Goal: Task Accomplishment & Management: Manage account settings

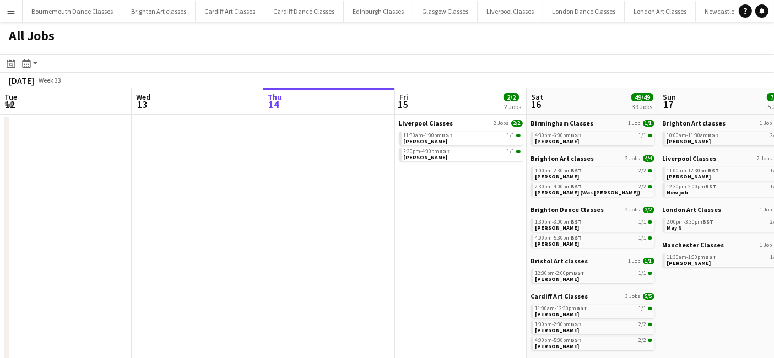
scroll to position [0, 434]
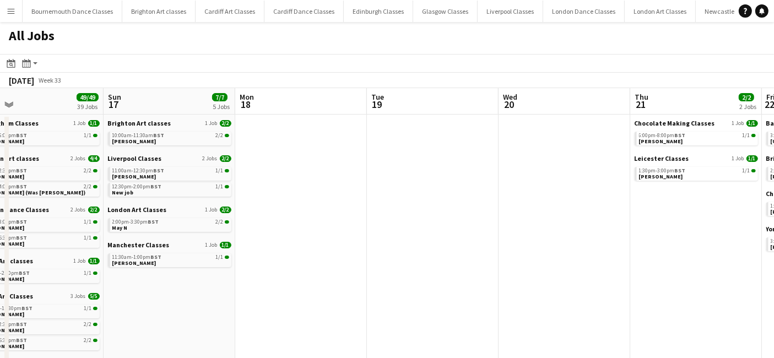
drag, startPoint x: 513, startPoint y: 259, endPoint x: 261, endPoint y: 259, distance: 251.6
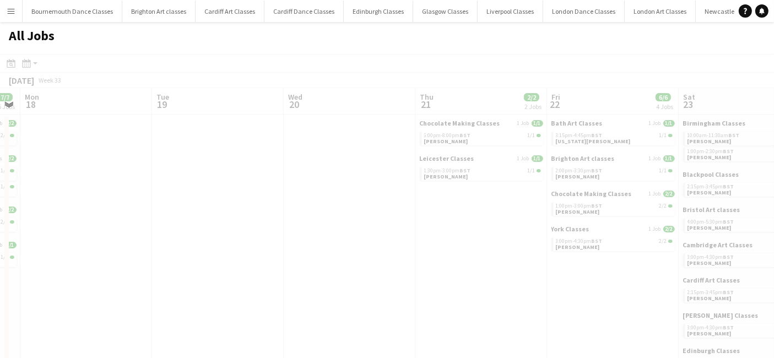
drag, startPoint x: 389, startPoint y: 267, endPoint x: 8, endPoint y: 240, distance: 382.0
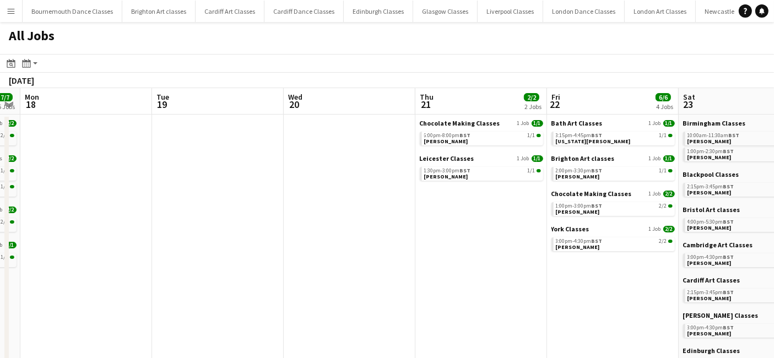
scroll to position [0, 347]
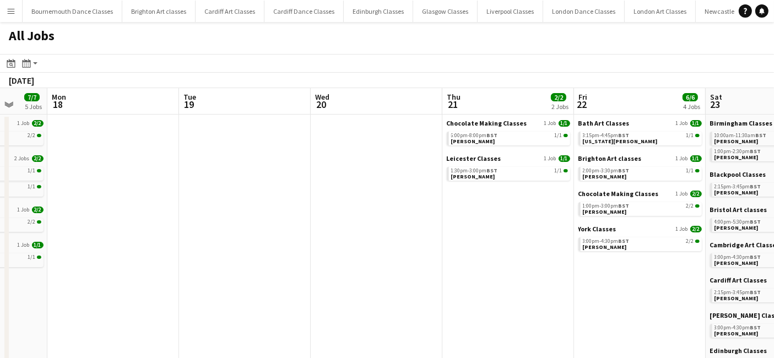
drag, startPoint x: 159, startPoint y: 253, endPoint x: -99, endPoint y: 244, distance: 257.3
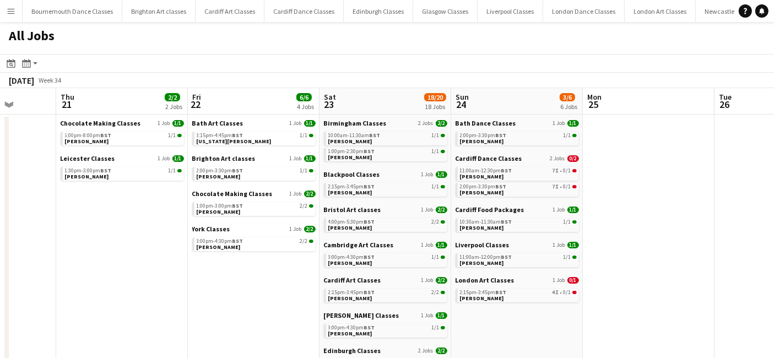
drag, startPoint x: 281, startPoint y: 297, endPoint x: -73, endPoint y: 278, distance: 354.6
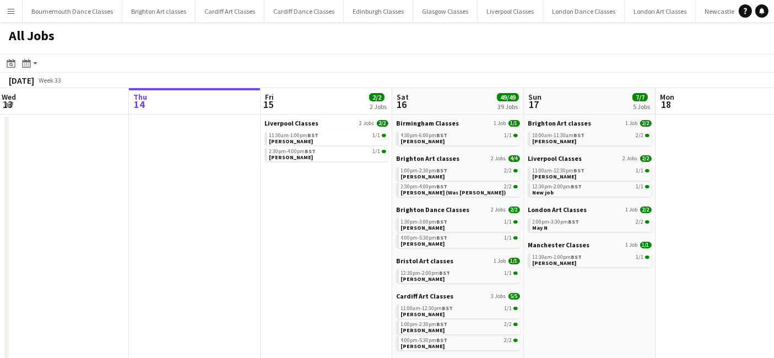
drag, startPoint x: 329, startPoint y: 241, endPoint x: -121, endPoint y: 229, distance: 450.0
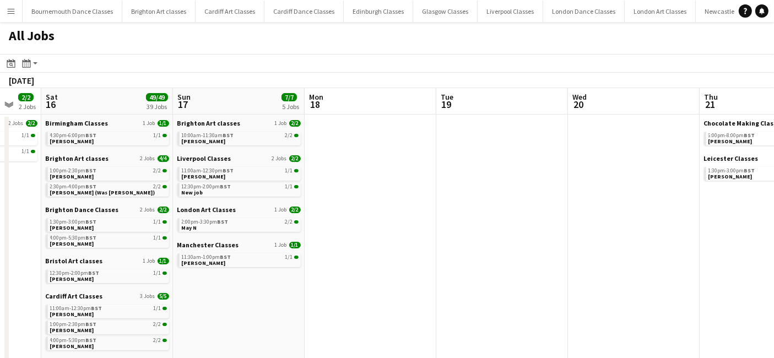
drag, startPoint x: 540, startPoint y: 258, endPoint x: 58, endPoint y: 260, distance: 482.4
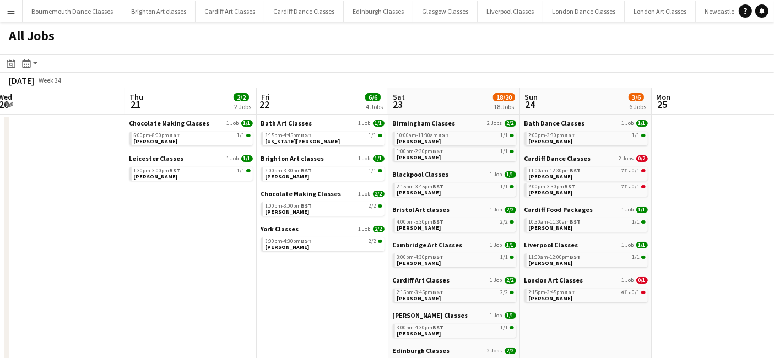
scroll to position [0, 337]
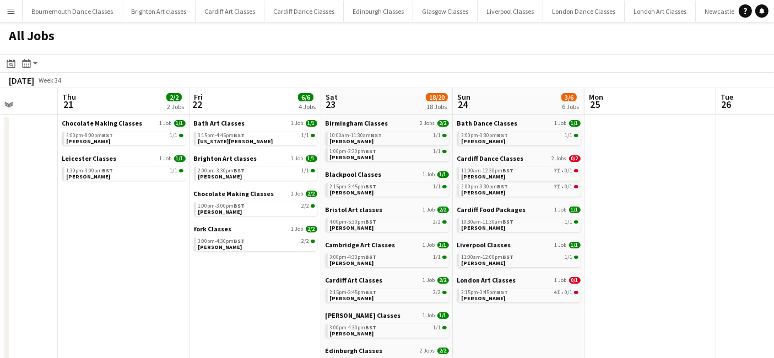
drag, startPoint x: 401, startPoint y: 291, endPoint x: 155, endPoint y: 270, distance: 247.6
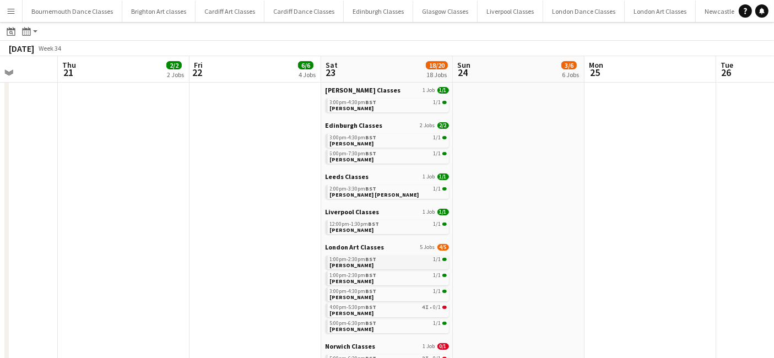
click at [368, 263] on link "1:00pm-2:30pm BST 1/1 Lexi Philby" at bounding box center [388, 261] width 117 height 13
click at [374, 262] on span "BST" at bounding box center [371, 258] width 11 height 7
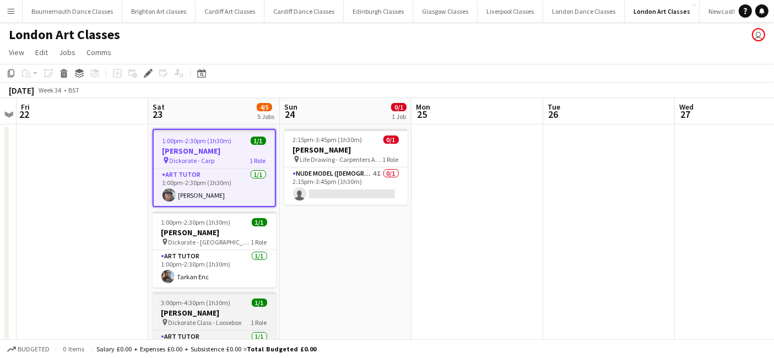
scroll to position [212, 0]
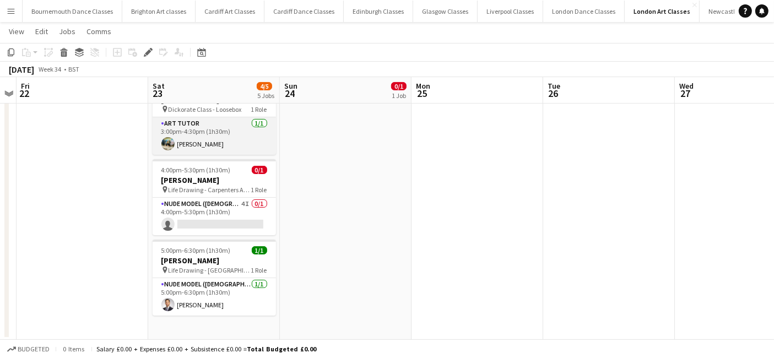
click at [226, 144] on app-card-role "Art Tutor [DATE] 3:00pm-4:30pm (1h30m) [PERSON_NAME]" at bounding box center [214, 135] width 123 height 37
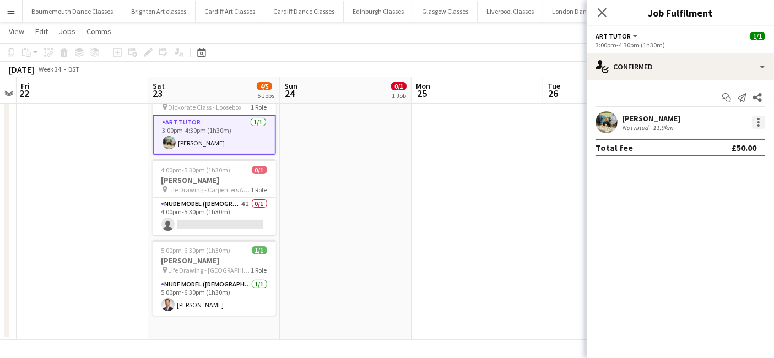
click at [762, 125] on div at bounding box center [758, 122] width 13 height 13
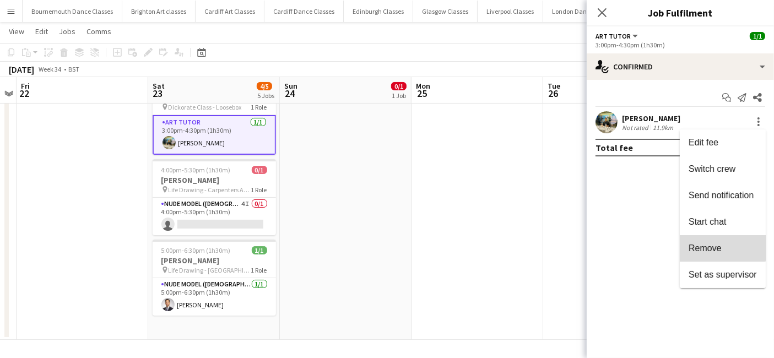
click at [713, 247] on span "Remove" at bounding box center [704, 247] width 33 height 9
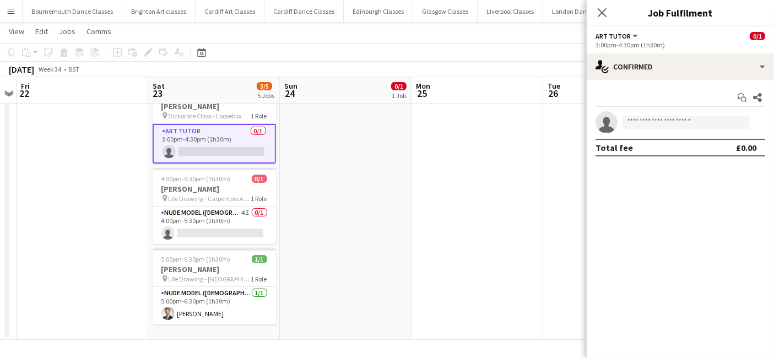
click at [413, 189] on app-date-cell at bounding box center [477, 125] width 132 height 428
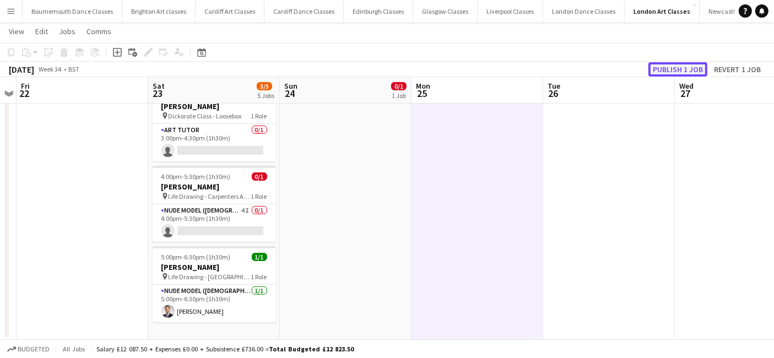
click at [667, 72] on button "Publish 1 job" at bounding box center [677, 69] width 59 height 14
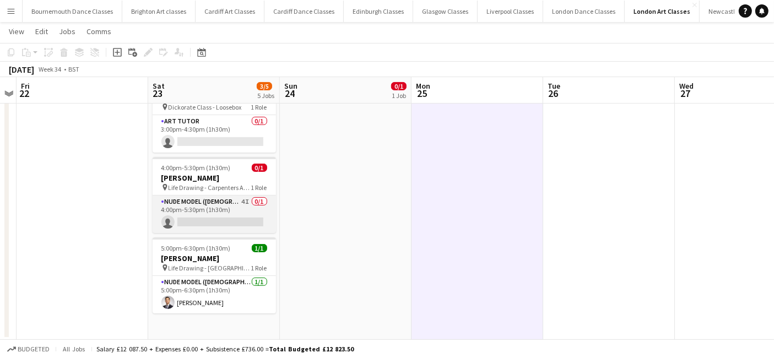
click at [219, 213] on app-card-role "Nude Model (Male) 4I 0/1 4:00pm-5:30pm (1h30m) single-neutral-actions" at bounding box center [214, 213] width 123 height 37
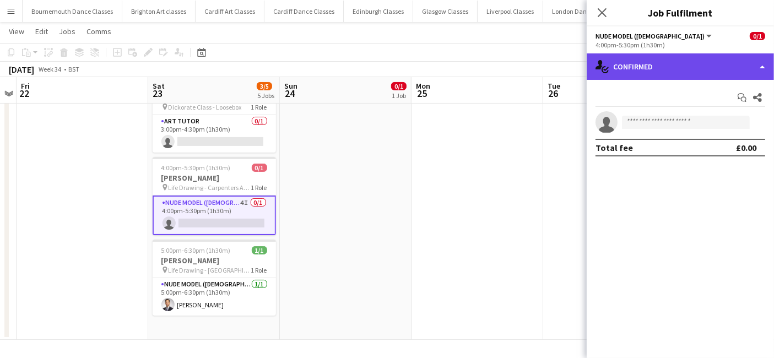
click at [693, 67] on div "single-neutral-actions-check-2 Confirmed" at bounding box center [679, 66] width 187 height 26
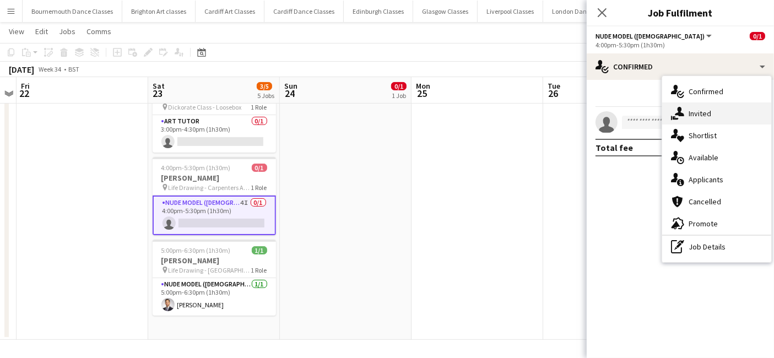
click at [706, 117] on div "single-neutral-actions-share-1 Invited" at bounding box center [716, 113] width 109 height 22
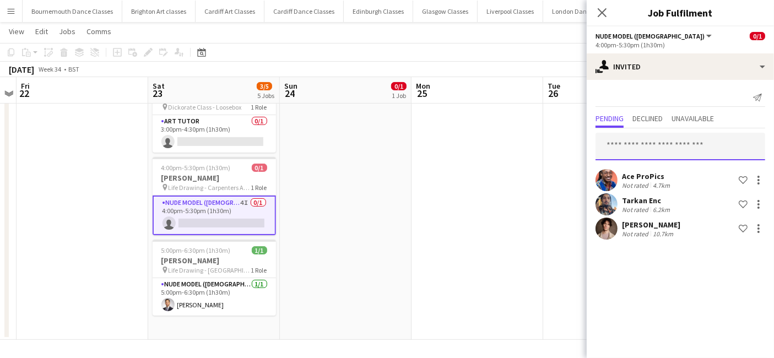
click at [639, 147] on input "text" at bounding box center [680, 147] width 170 height 28
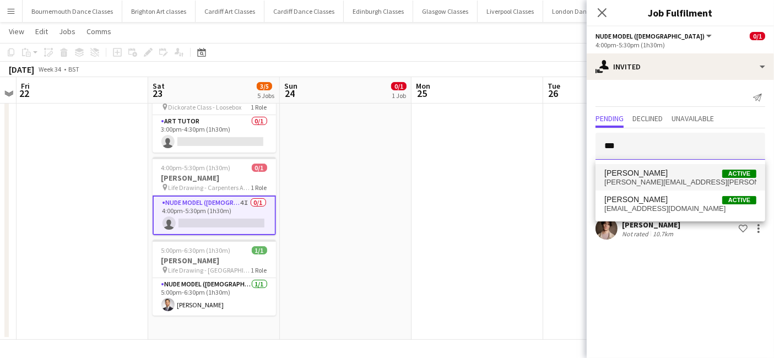
type input "***"
click at [640, 177] on span "[PERSON_NAME]" at bounding box center [635, 172] width 63 height 9
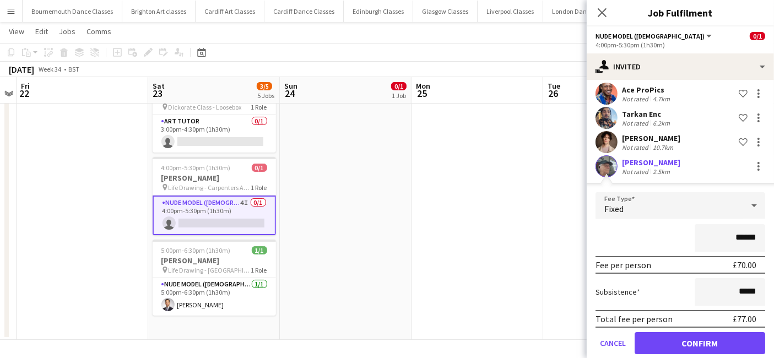
scroll to position [100, 0]
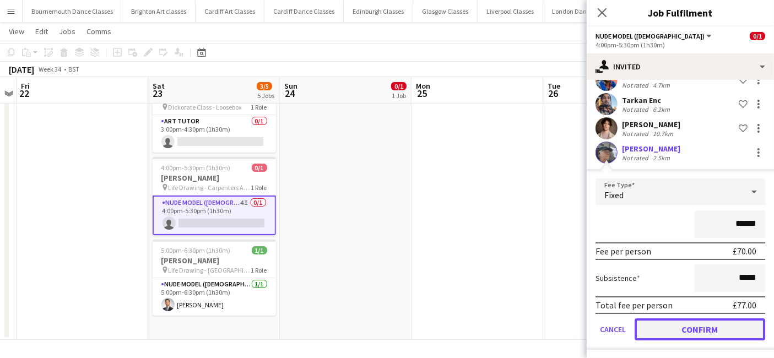
click at [688, 328] on button "Confirm" at bounding box center [699, 329] width 131 height 22
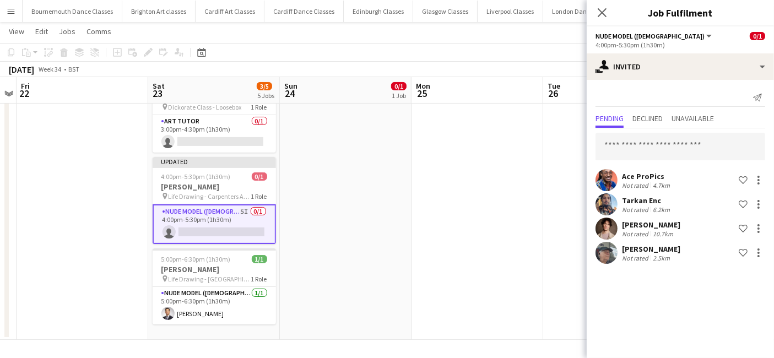
click at [456, 256] on app-date-cell at bounding box center [477, 125] width 132 height 428
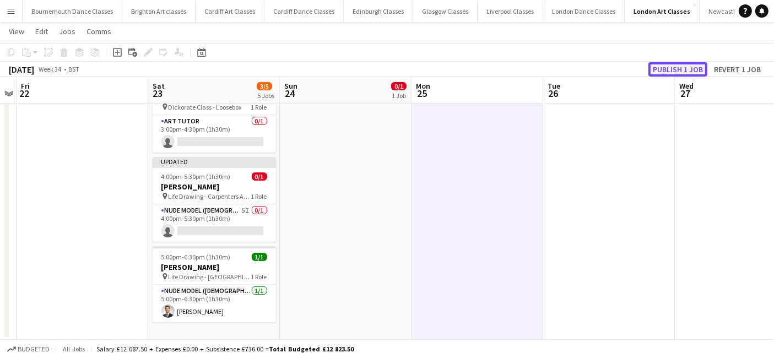
click at [670, 70] on button "Publish 1 job" at bounding box center [677, 69] width 59 height 14
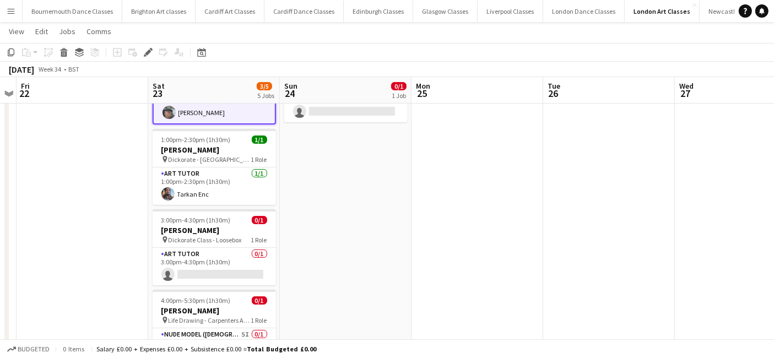
scroll to position [84, 0]
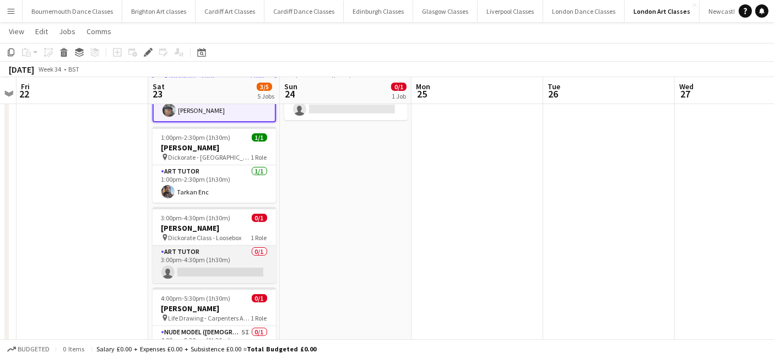
click at [224, 262] on app-card-role "Art Tutor 0/1 3:00pm-4:30pm (1h30m) single-neutral-actions" at bounding box center [214, 264] width 123 height 37
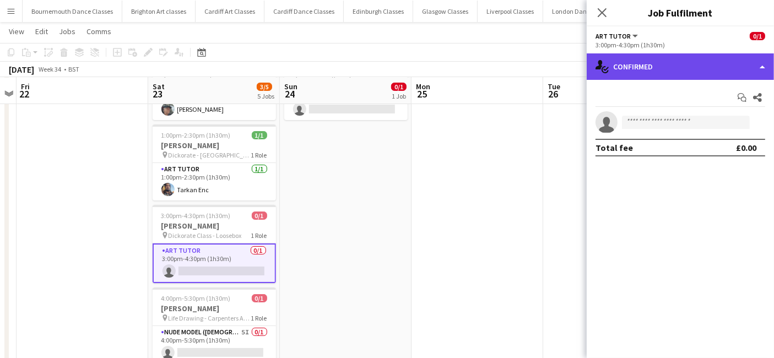
click at [678, 65] on div "single-neutral-actions-check-2 Confirmed" at bounding box center [679, 66] width 187 height 26
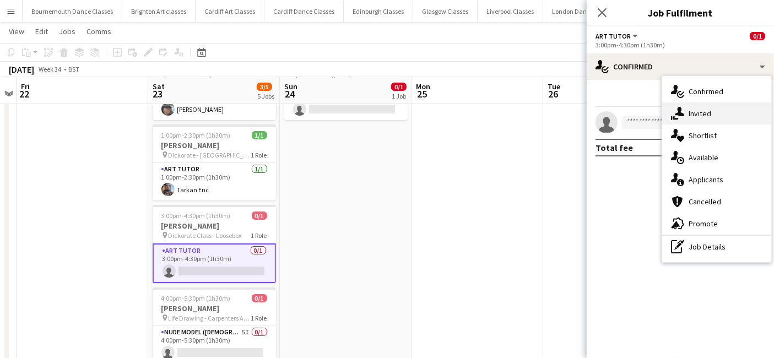
click at [705, 117] on div "single-neutral-actions-share-1 Invited" at bounding box center [716, 113] width 109 height 22
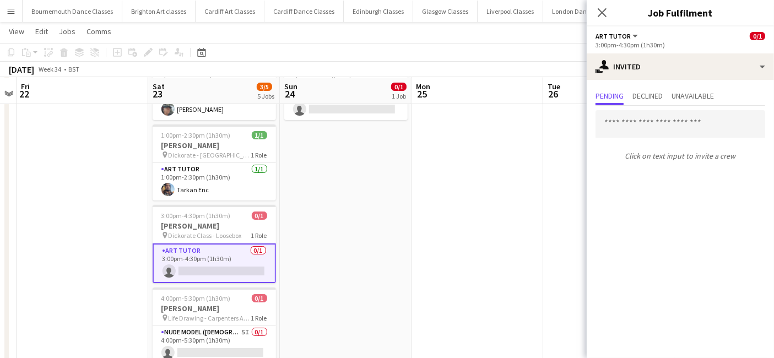
click at [653, 86] on div "Pending Declined Unavailable Click on text input to invite a crew" at bounding box center [679, 127] width 187 height 94
click at [653, 94] on span "Declined" at bounding box center [647, 96] width 30 height 8
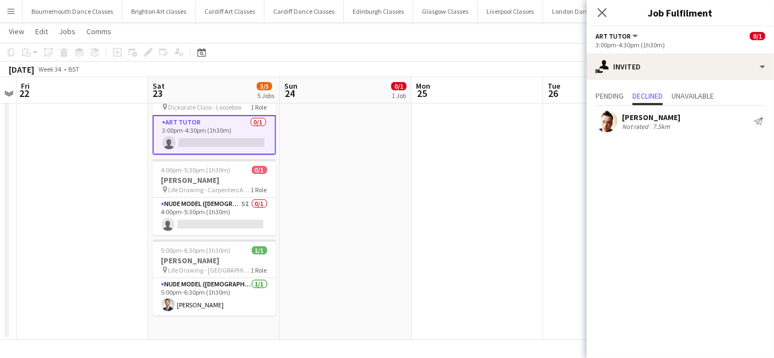
scroll to position [0, 0]
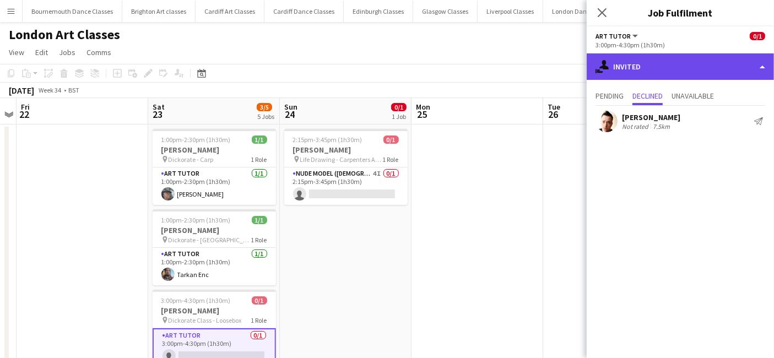
click at [621, 69] on div "single-neutral-actions-share-1 Invited" at bounding box center [679, 66] width 187 height 26
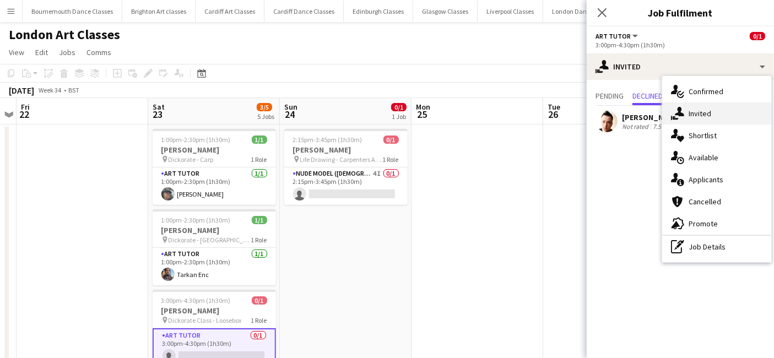
click at [698, 118] on div "single-neutral-actions-share-1 Invited" at bounding box center [716, 113] width 109 height 22
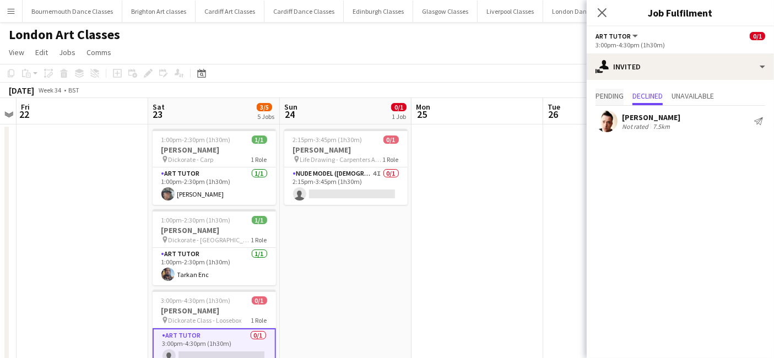
click at [617, 95] on span "Pending" at bounding box center [609, 96] width 28 height 8
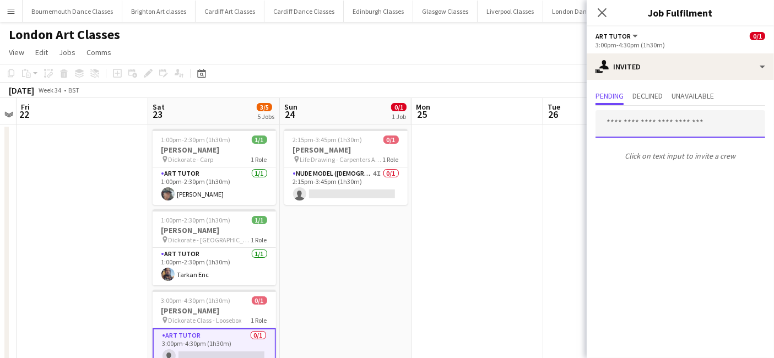
click at [645, 133] on input "text" at bounding box center [680, 124] width 170 height 28
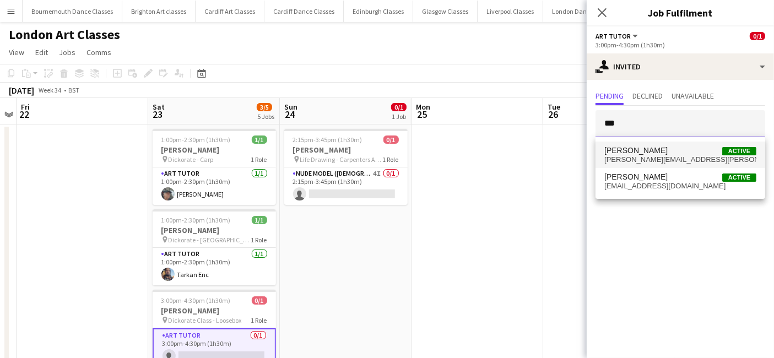
type input "***"
click at [648, 149] on span "MALCOLM MELLON" at bounding box center [635, 150] width 63 height 9
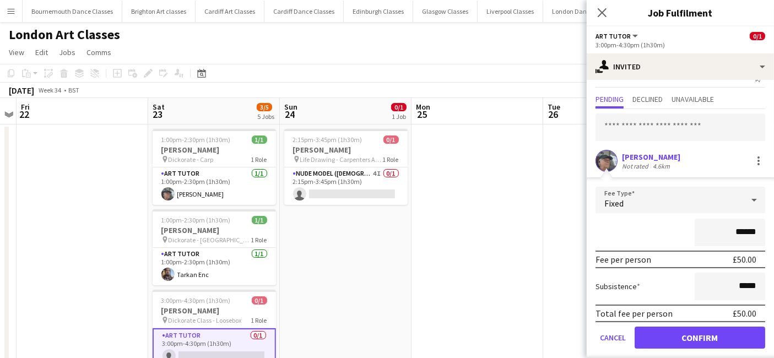
scroll to position [28, 0]
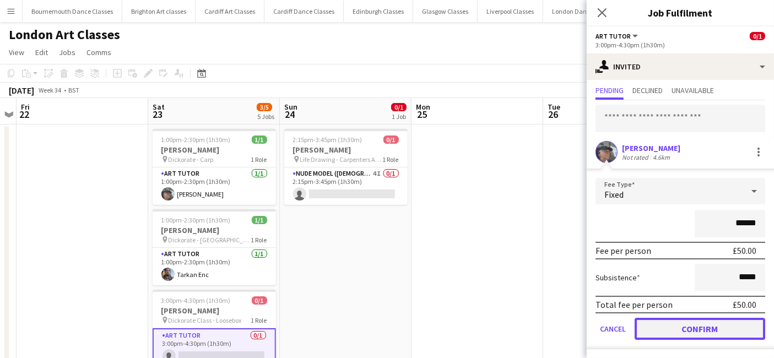
click at [671, 318] on button "Confirm" at bounding box center [699, 329] width 131 height 22
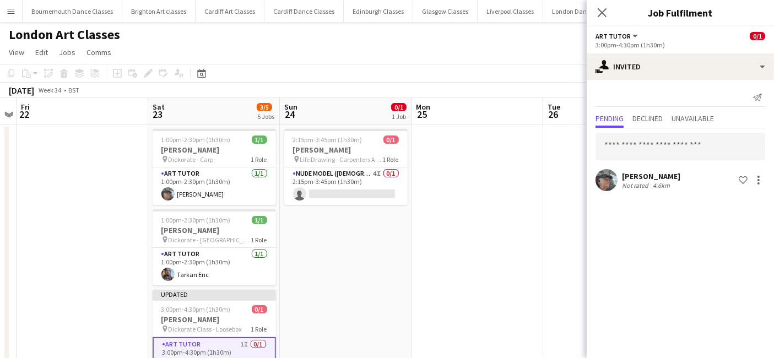
scroll to position [0, 0]
click at [517, 292] on app-date-cell at bounding box center [477, 338] width 132 height 428
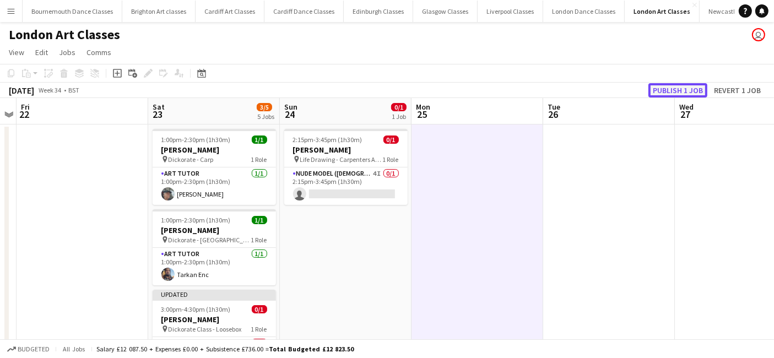
click at [686, 89] on button "Publish 1 job" at bounding box center [677, 90] width 59 height 14
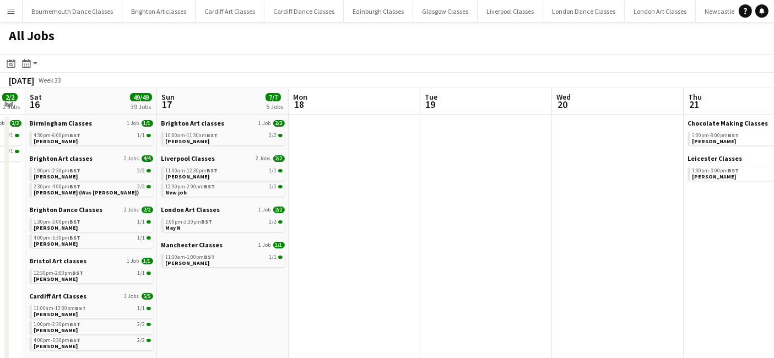
drag, startPoint x: 640, startPoint y: 314, endPoint x: 303, endPoint y: 286, distance: 338.2
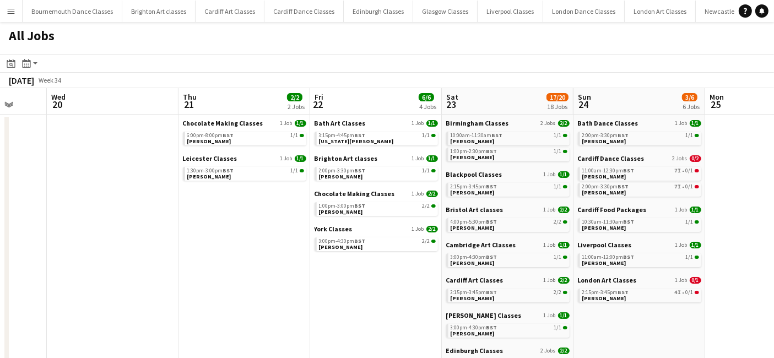
drag, startPoint x: 437, startPoint y: 296, endPoint x: 100, endPoint y: 264, distance: 338.0
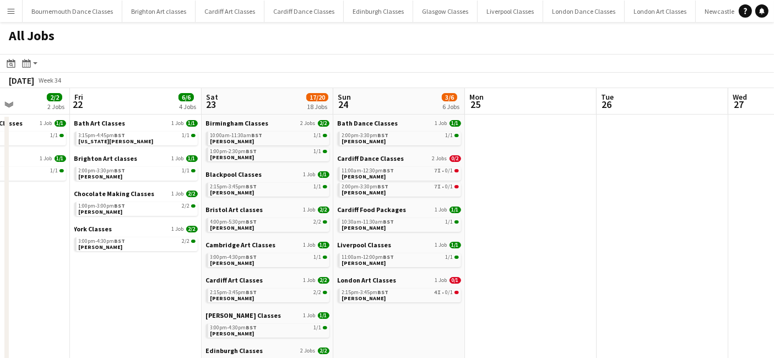
scroll to position [0, 357]
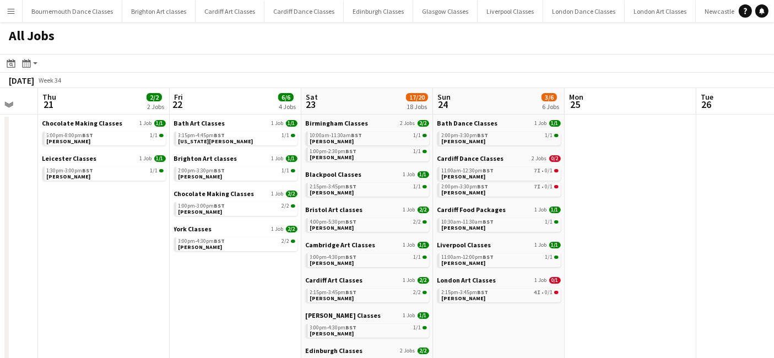
drag, startPoint x: 217, startPoint y: 269, endPoint x: 77, endPoint y: 260, distance: 140.7
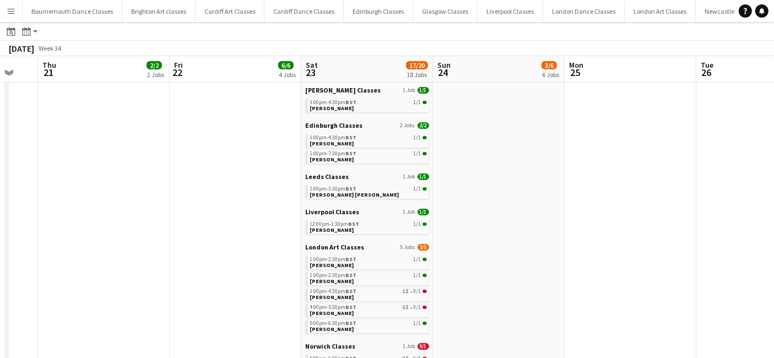
scroll to position [0, 0]
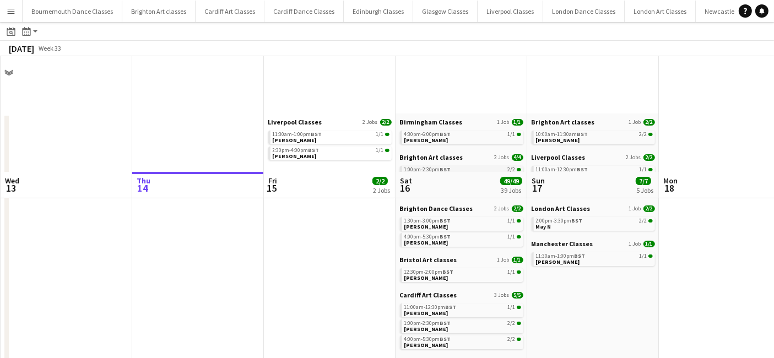
scroll to position [224, 0]
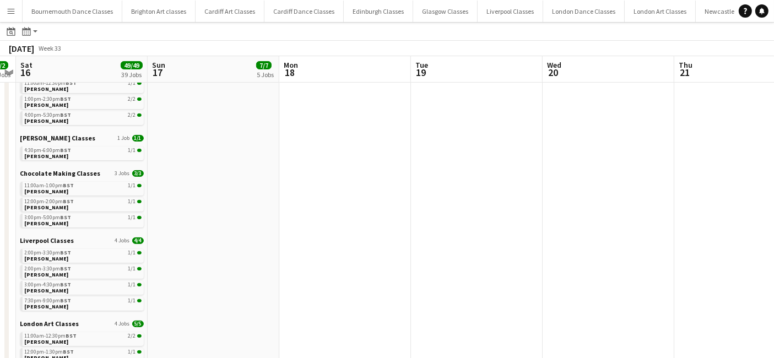
drag, startPoint x: 649, startPoint y: 259, endPoint x: 305, endPoint y: 287, distance: 345.3
click at [289, 292] on app-calendar-viewport "Wed 13 Thu 14 Fri 15 2/2 2 Jobs Sat 16 49/49 39 Jobs Sun 17 7/7 5 Jobs Mon 18 T…" at bounding box center [387, 356] width 774 height 1052
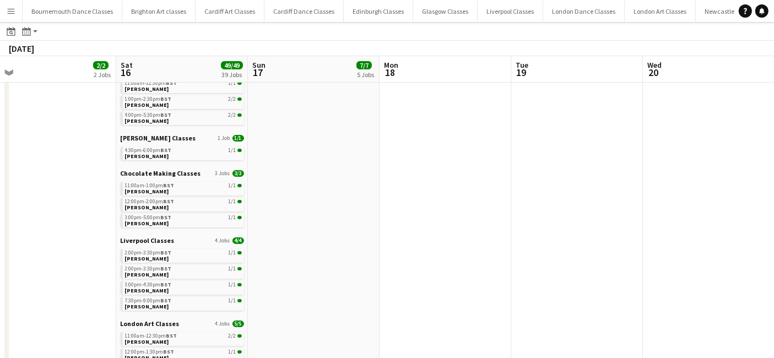
click at [93, 274] on app-all-jobs "All Jobs Date picker AUG 2025 AUG 2025 Monday M Tuesday T Wednesday W Thursday …" at bounding box center [387, 340] width 774 height 1084
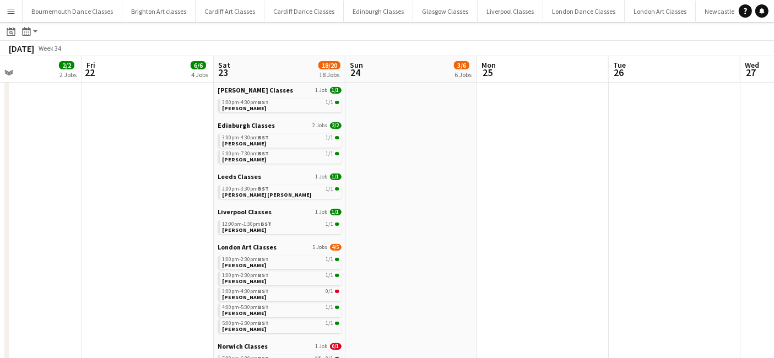
drag, startPoint x: 448, startPoint y: 274, endPoint x: 88, endPoint y: 251, distance: 360.8
click at [88, 251] on app-calendar-viewport "Mon 18 Tue 19 Wed 20 Thu 21 2/2 2 Jobs Fri 22 6/6 4 Jobs Sat 23 18/20 18 Jobs S…" at bounding box center [387, 356] width 774 height 1052
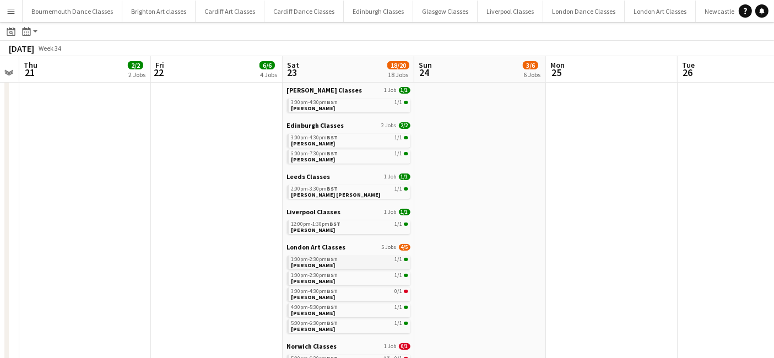
click at [376, 262] on link "1:00pm-2:30pm BST 1/1 Lexi Philby" at bounding box center [349, 261] width 117 height 13
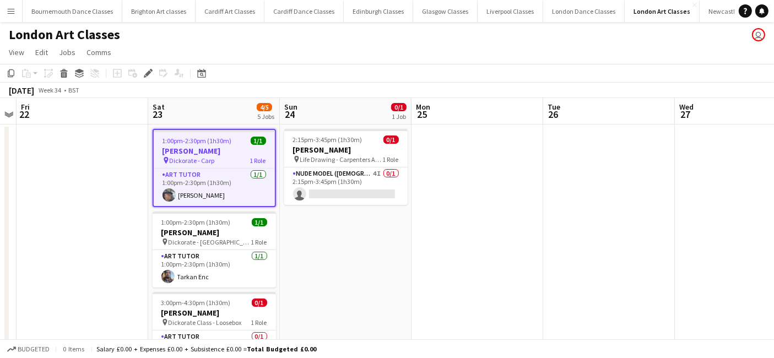
scroll to position [212, 0]
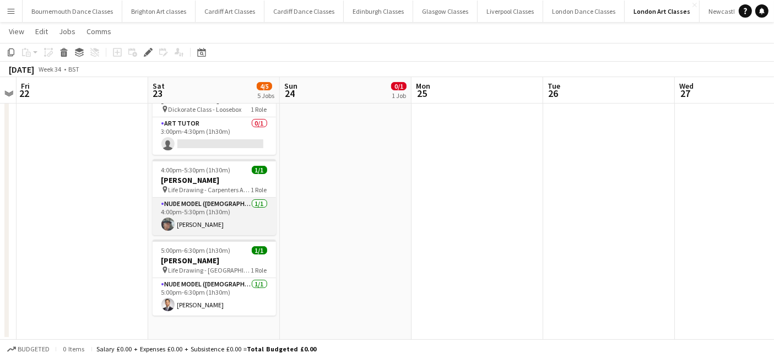
click at [229, 222] on app-card-role "Nude Model (Male) 1/1 4:00pm-5:30pm (1h30m) MALCOLM MELLON" at bounding box center [214, 216] width 123 height 37
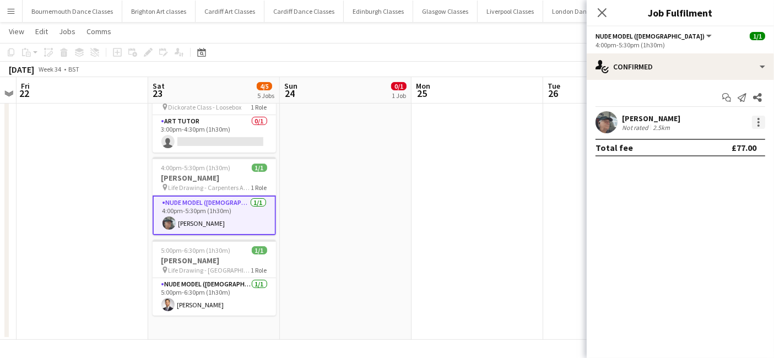
click at [760, 122] on div at bounding box center [758, 122] width 13 height 13
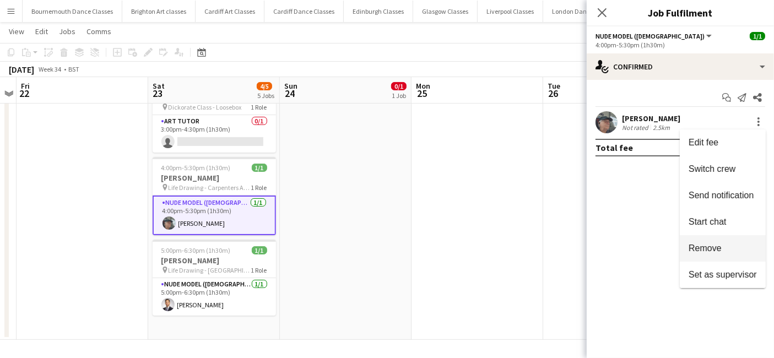
click at [720, 249] on span "Remove" at bounding box center [704, 247] width 33 height 9
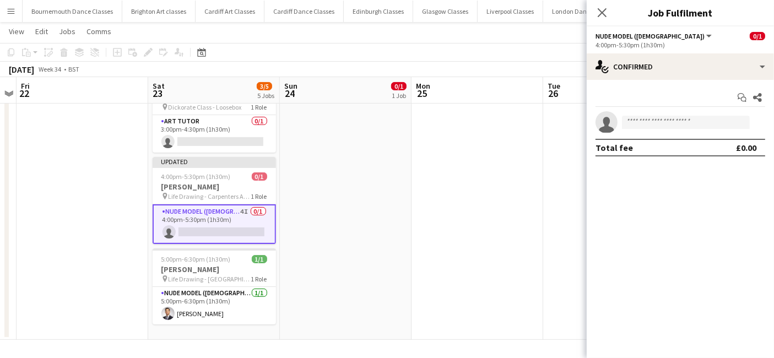
click at [395, 221] on app-date-cell "2:15pm-3:45pm (1h30m) 0/1 Danielle Underwood pin Life Drawing - Carpenters Arms…" at bounding box center [346, 125] width 132 height 428
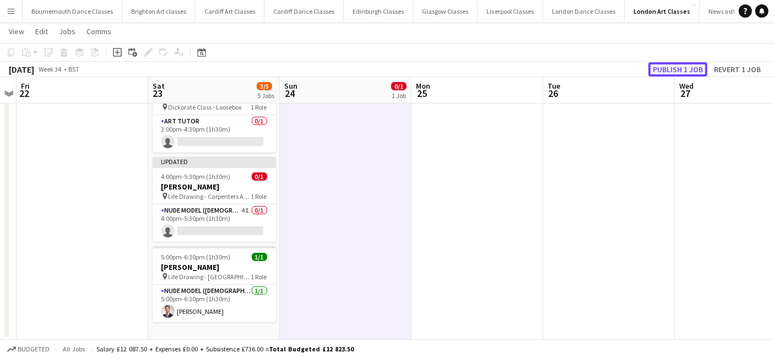
click at [676, 69] on button "Publish 1 job" at bounding box center [677, 69] width 59 height 14
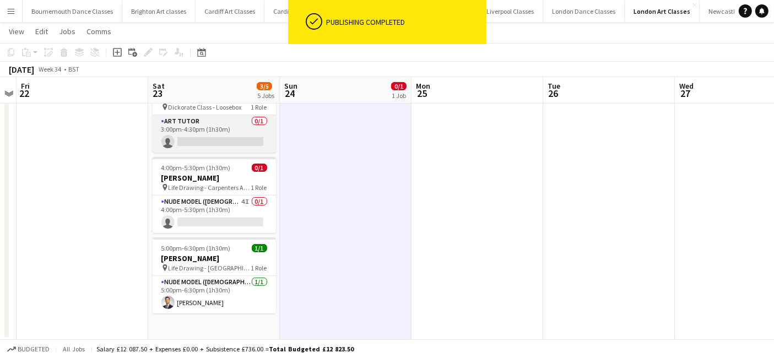
click at [239, 147] on app-card-role "Art Tutor 0/1 3:00pm-4:30pm (1h30m) single-neutral-actions" at bounding box center [214, 133] width 123 height 37
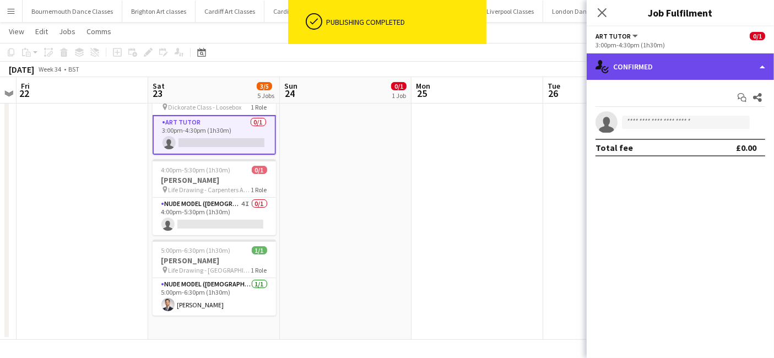
click at [667, 68] on div "single-neutral-actions-check-2 Confirmed" at bounding box center [679, 66] width 187 height 26
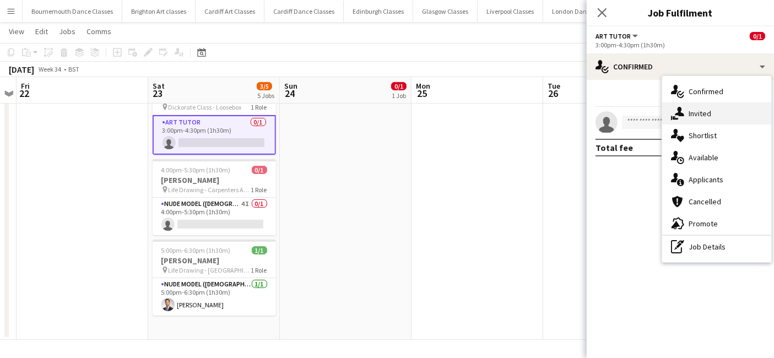
click at [698, 110] on div "single-neutral-actions-share-1 Invited" at bounding box center [716, 113] width 109 height 22
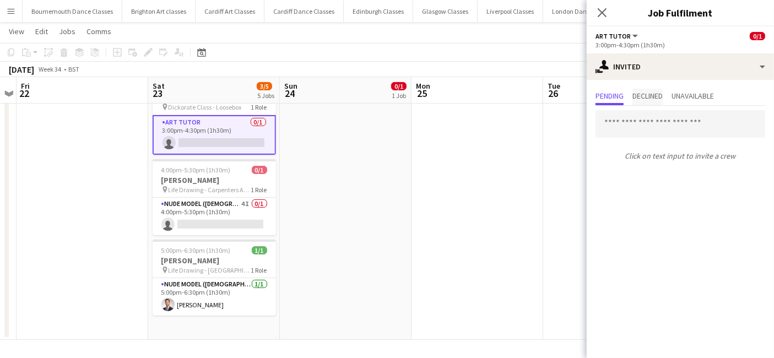
click at [654, 95] on span "Declined" at bounding box center [647, 96] width 30 height 8
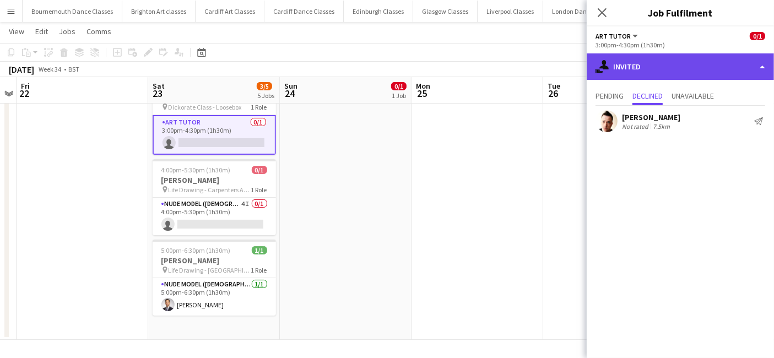
click at [623, 74] on div "single-neutral-actions-share-1 Invited" at bounding box center [679, 66] width 187 height 26
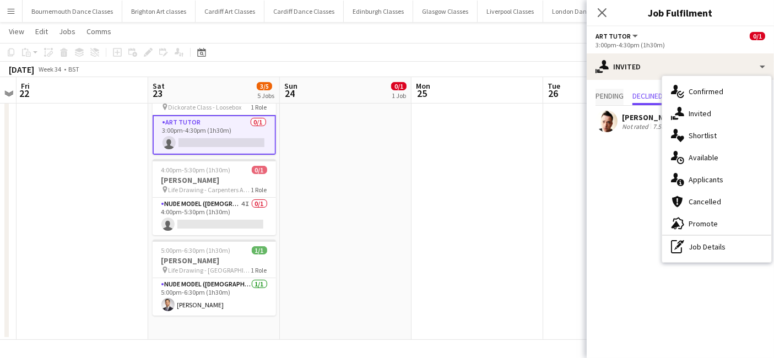
click at [618, 93] on span "Pending" at bounding box center [609, 96] width 28 height 8
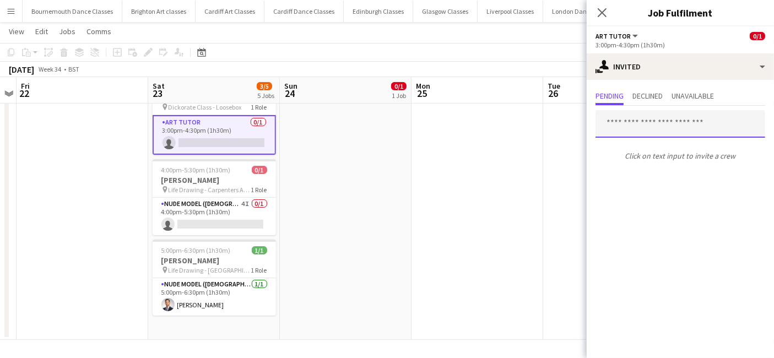
click at [634, 125] on input "text" at bounding box center [680, 124] width 170 height 28
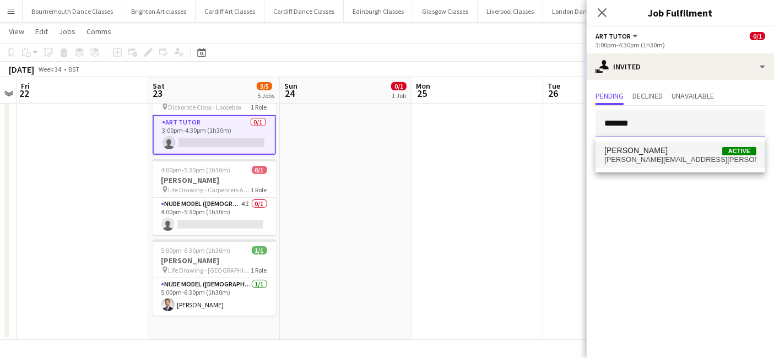
type input "*******"
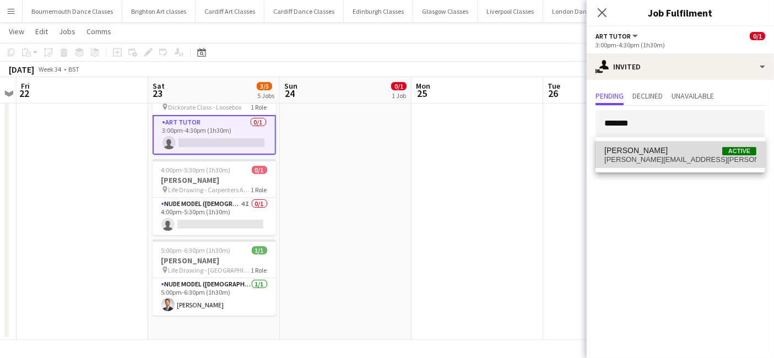
click at [641, 154] on span "MALCOLM MELLON" at bounding box center [635, 150] width 63 height 9
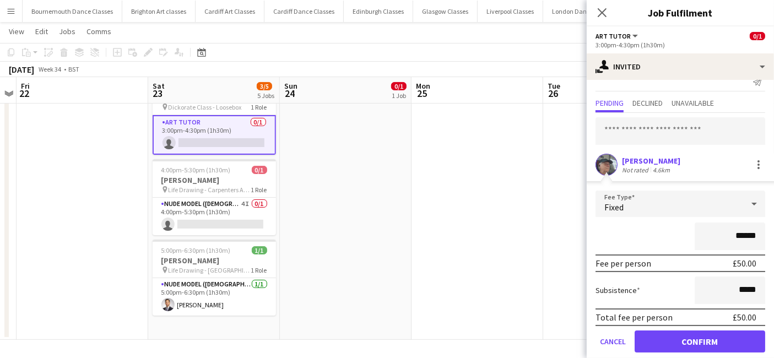
scroll to position [28, 0]
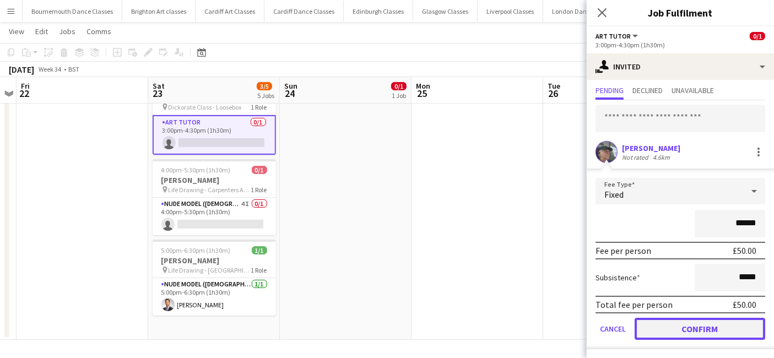
click at [664, 329] on button "Confirm" at bounding box center [699, 329] width 131 height 22
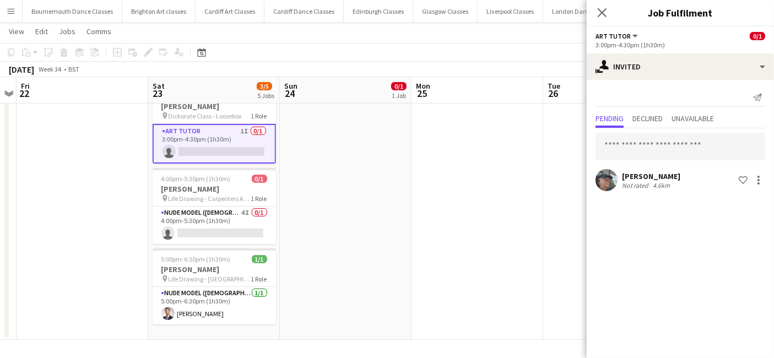
click at [493, 263] on app-date-cell at bounding box center [477, 125] width 132 height 428
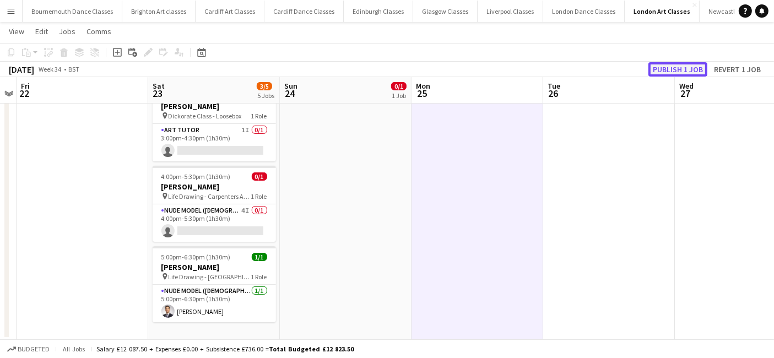
click at [673, 63] on button "Publish 1 job" at bounding box center [677, 69] width 59 height 14
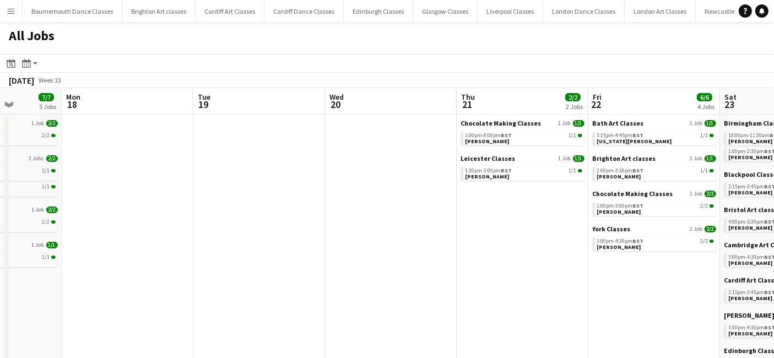
drag, startPoint x: 602, startPoint y: 278, endPoint x: -14, endPoint y: 227, distance: 618.7
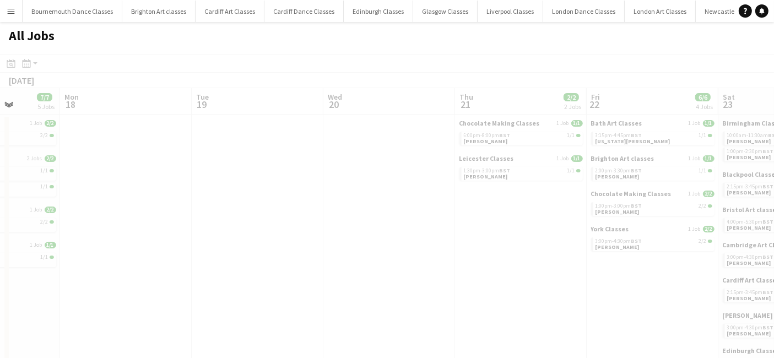
drag, startPoint x: 458, startPoint y: 261, endPoint x: 70, endPoint y: 244, distance: 387.5
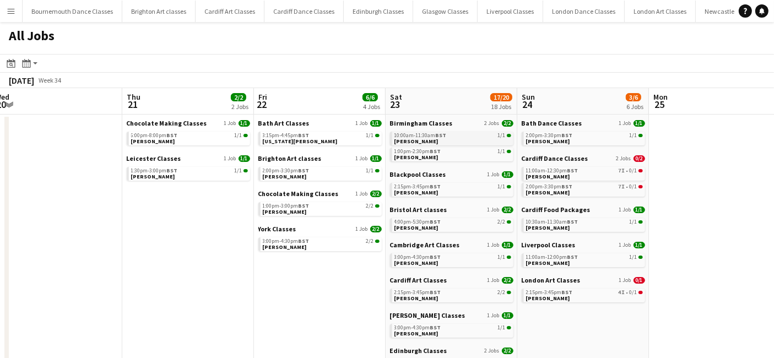
click at [425, 138] on span "[PERSON_NAME]" at bounding box center [416, 141] width 44 height 7
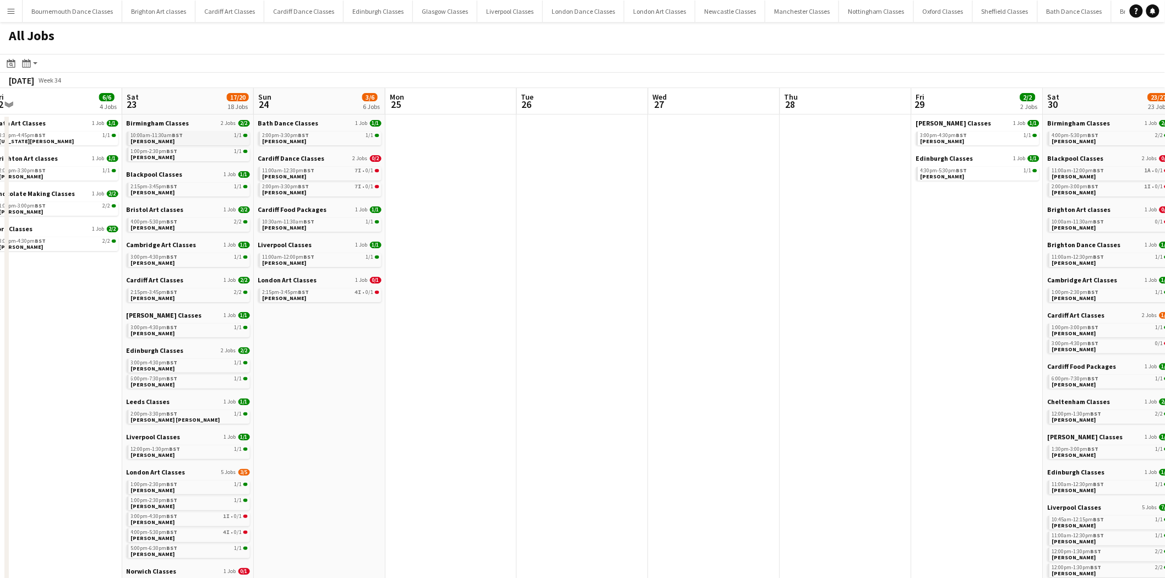
scroll to position [0, 404]
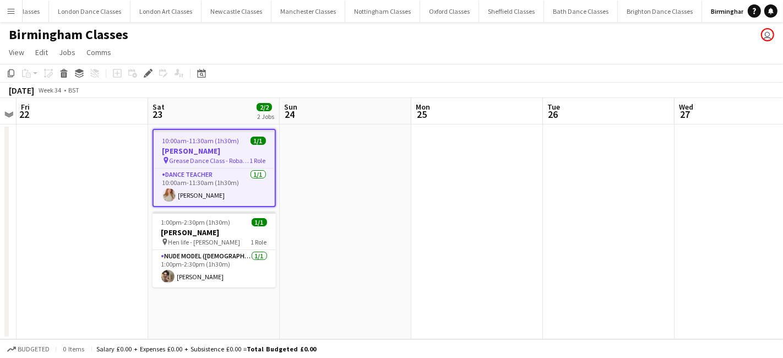
scroll to position [0, 502]
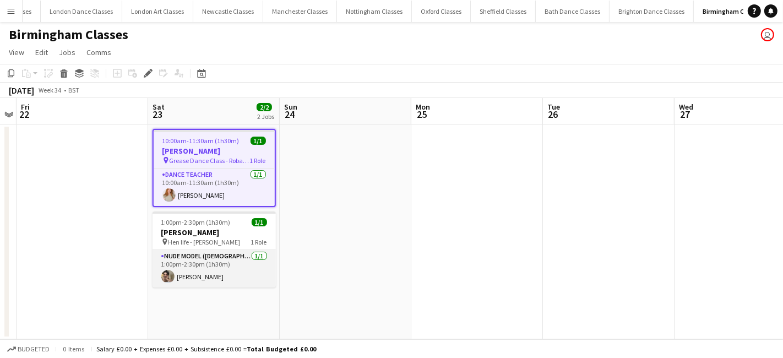
click at [249, 274] on app-card-role "Nude Model ([DEMOGRAPHIC_DATA]) [DATE] 1:00pm-2:30pm (1h30m) [PERSON_NAME]" at bounding box center [214, 268] width 123 height 37
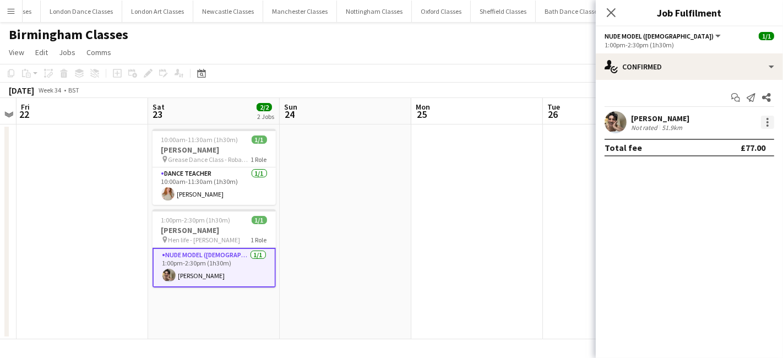
click at [768, 128] on div at bounding box center [767, 122] width 13 height 13
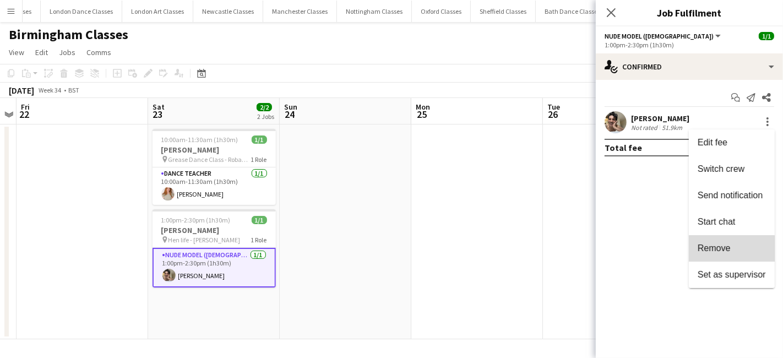
click at [730, 253] on span "Remove" at bounding box center [732, 248] width 68 height 10
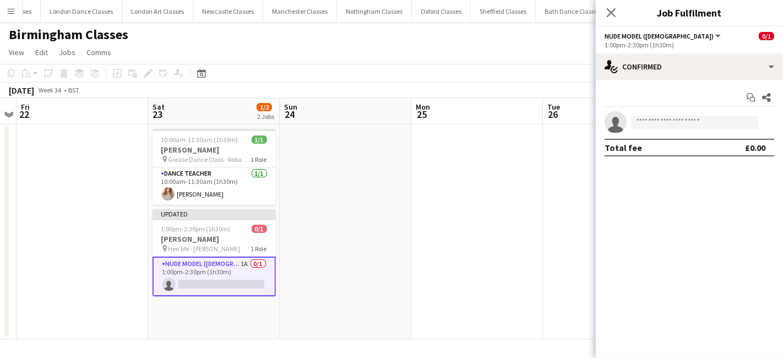
click at [566, 252] on app-date-cell at bounding box center [609, 231] width 132 height 215
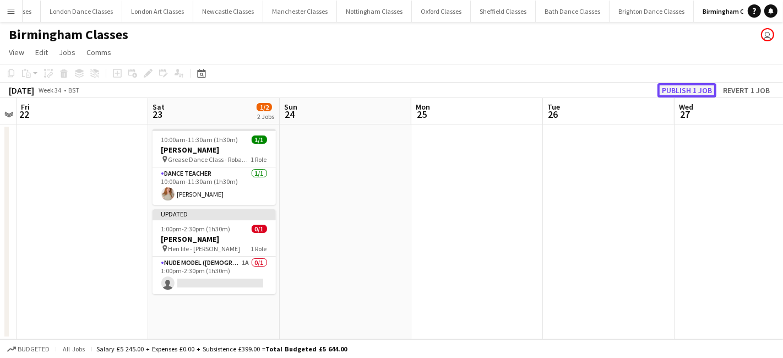
click at [690, 86] on button "Publish 1 job" at bounding box center [686, 90] width 59 height 14
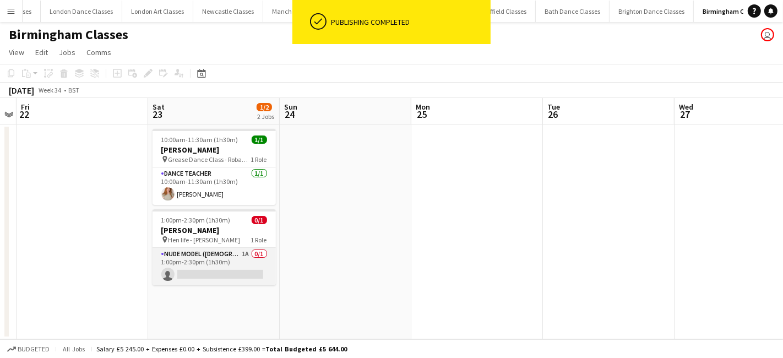
click at [242, 258] on app-card-role "Nude Model ([DEMOGRAPHIC_DATA]) 1A 0/1 1:00pm-2:30pm (1h30m) single-neutral-act…" at bounding box center [214, 266] width 123 height 37
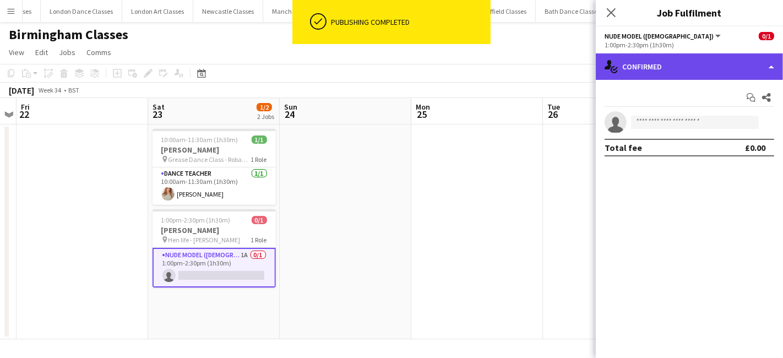
click at [682, 69] on div "single-neutral-actions-check-2 Confirmed" at bounding box center [689, 66] width 187 height 26
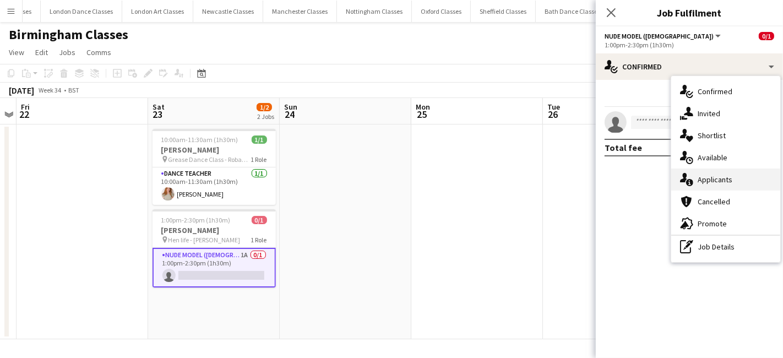
click at [730, 180] on div "single-neutral-actions-information Applicants" at bounding box center [725, 179] width 109 height 22
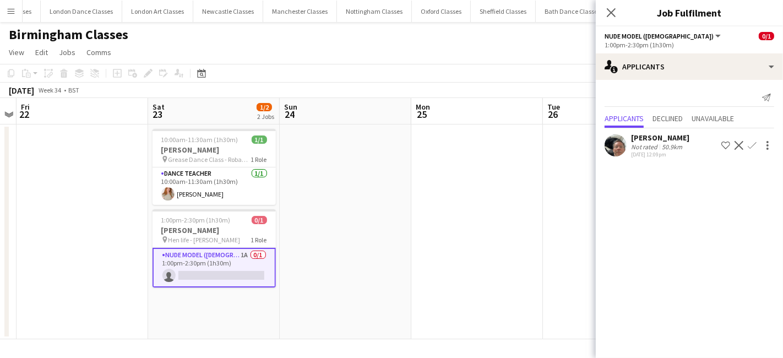
click at [741, 148] on app-icon "Decline" at bounding box center [739, 145] width 9 height 9
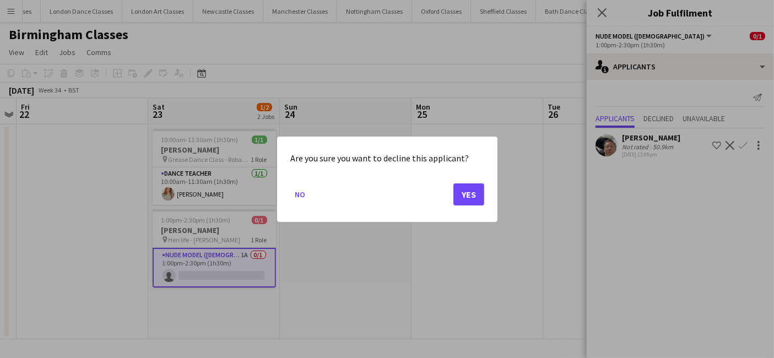
click at [450, 199] on mat-dialog-actions "No Yes" at bounding box center [387, 198] width 194 height 47
click at [467, 191] on button "Yes" at bounding box center [468, 194] width 31 height 22
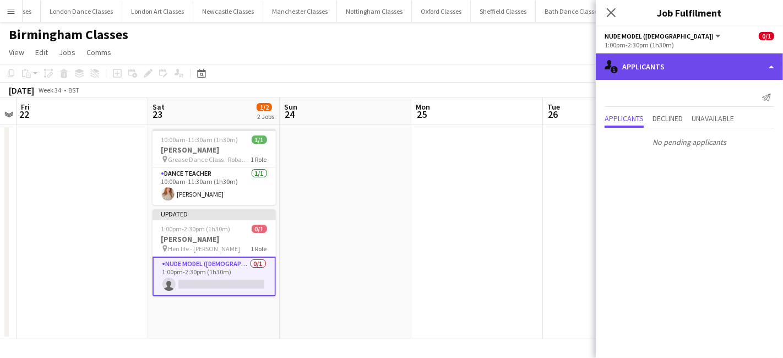
click at [672, 72] on div "single-neutral-actions-information Applicants" at bounding box center [689, 66] width 187 height 26
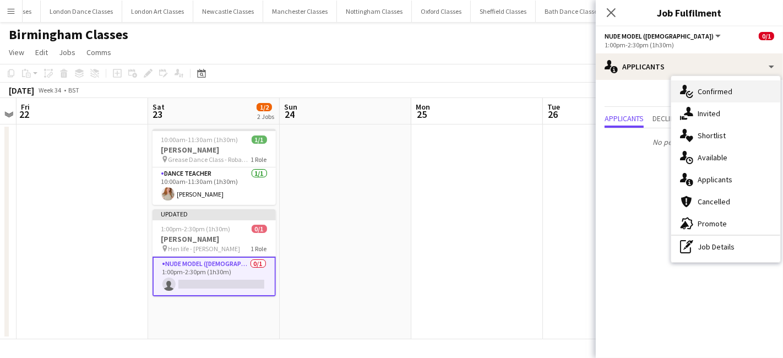
click at [726, 91] on div "single-neutral-actions-check-2 Confirmed" at bounding box center [725, 91] width 109 height 22
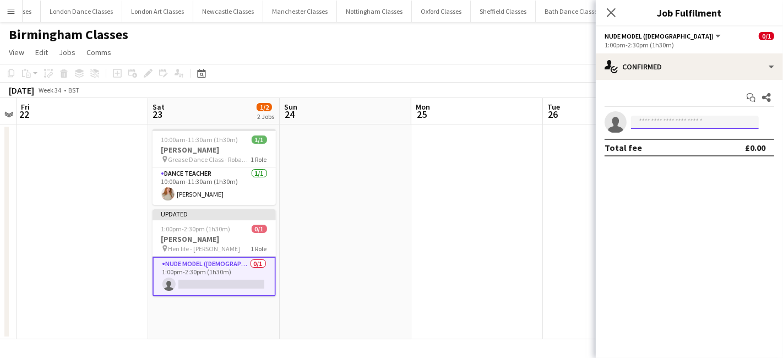
click at [674, 124] on input at bounding box center [695, 122] width 128 height 13
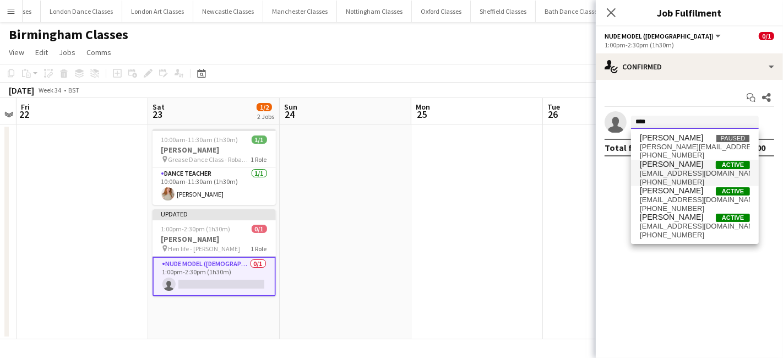
type input "****"
click at [690, 175] on span "[EMAIL_ADDRESS][DOMAIN_NAME]" at bounding box center [695, 173] width 110 height 9
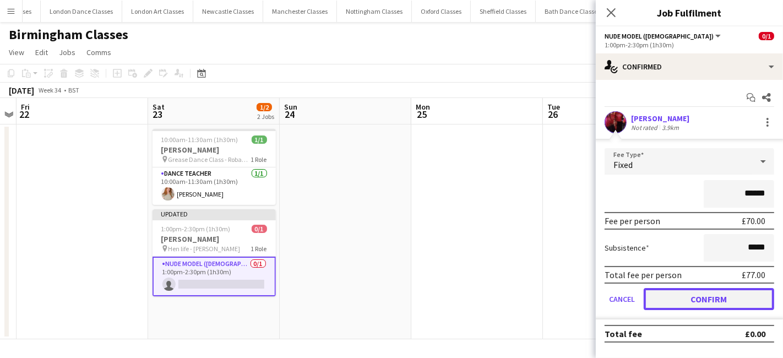
click at [673, 305] on button "Confirm" at bounding box center [709, 299] width 131 height 22
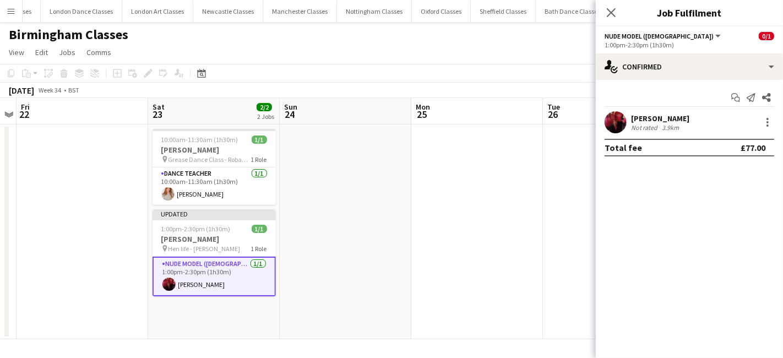
click at [454, 291] on app-date-cell at bounding box center [477, 231] width 132 height 215
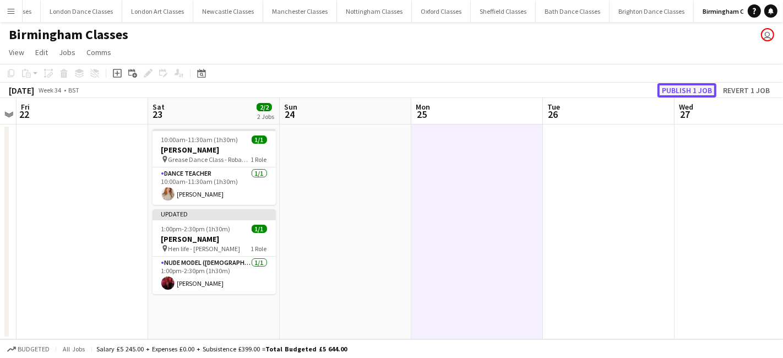
click at [692, 93] on button "Publish 1 job" at bounding box center [686, 90] width 59 height 14
